Goal: Find specific page/section: Find specific page/section

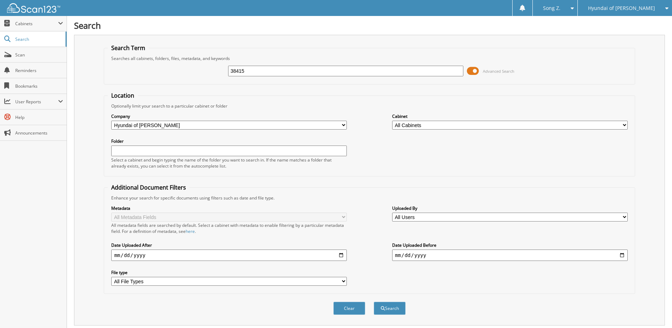
type input "38415"
click at [374, 301] on button "Search" at bounding box center [390, 307] width 32 height 13
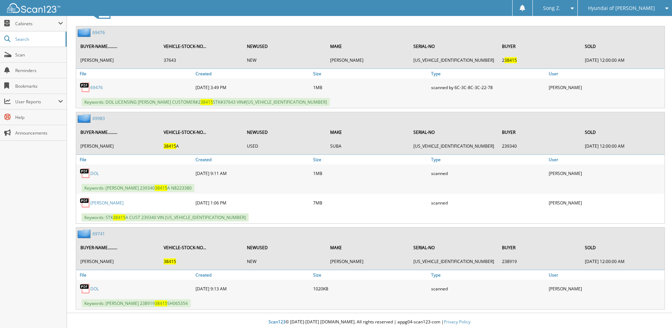
scroll to position [1040, 0]
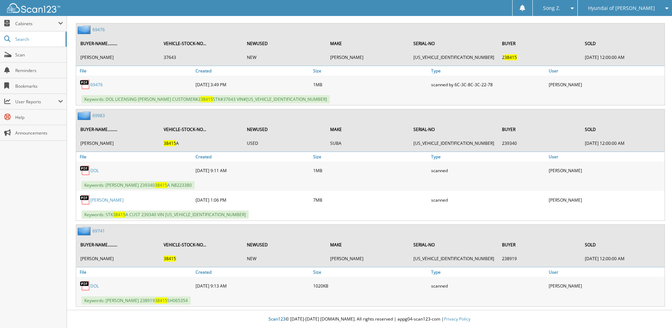
click at [99, 231] on link "69741" at bounding box center [99, 231] width 12 height 6
